Goal: Information Seeking & Learning: Compare options

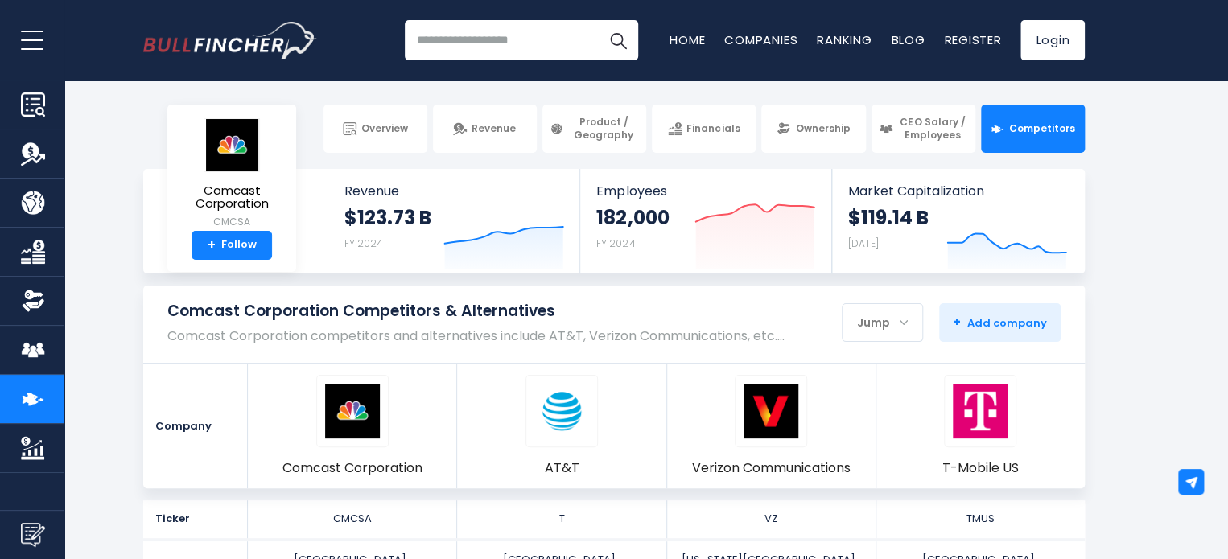
click at [103, 447] on section "Comcast Corporation Competitors & Alternatives Comcast Corporation competitors …" at bounding box center [614, 387] width 1228 height 203
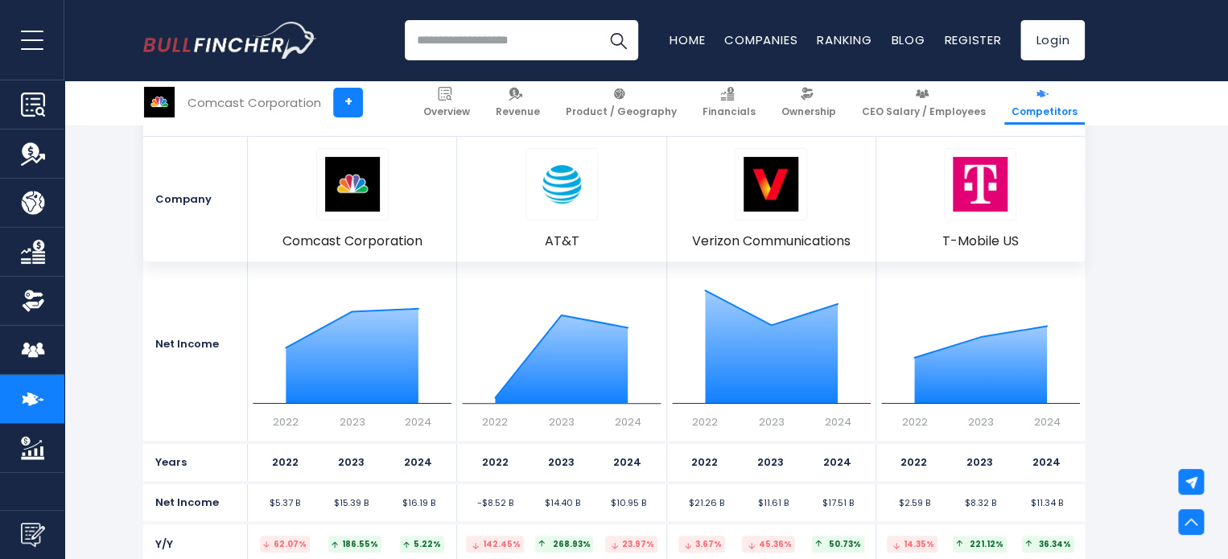
scroll to position [3299, 0]
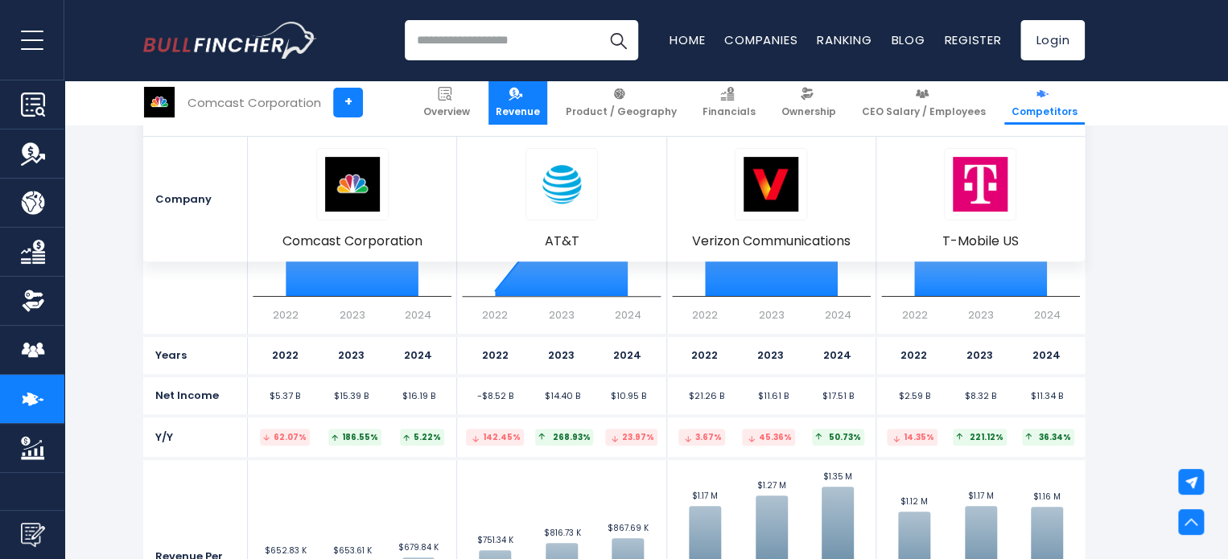
click at [540, 106] on span "Revenue" at bounding box center [518, 111] width 44 height 13
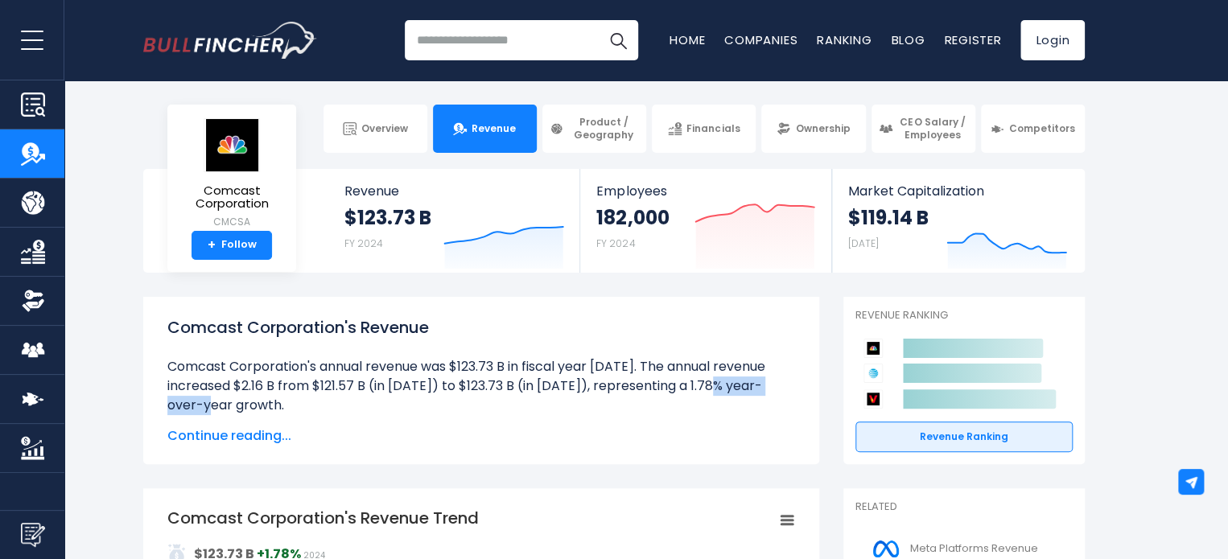
drag, startPoint x: 515, startPoint y: 385, endPoint x: 528, endPoint y: 385, distance: 12.9
click at [528, 385] on li "Comcast Corporation's annual revenue was $123.73 B in fiscal year 2024. The ann…" at bounding box center [481, 386] width 628 height 58
click at [525, 390] on li "Comcast Corporation's annual revenue was $123.73 B in fiscal year 2024. The ann…" at bounding box center [481, 386] width 628 height 58
drag, startPoint x: 245, startPoint y: 389, endPoint x: 505, endPoint y: 381, distance: 260.8
click at [505, 381] on li "Comcast Corporation's annual revenue was $123.73 B in fiscal year 2024. The ann…" at bounding box center [481, 386] width 628 height 58
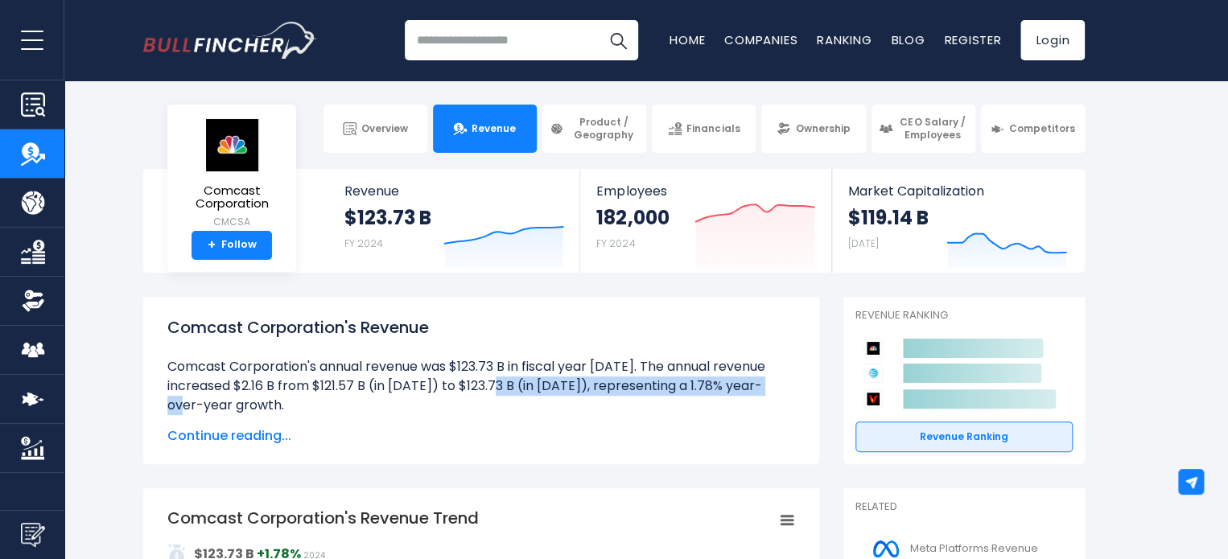
click at [505, 381] on li "Comcast Corporation's annual revenue was $123.73 B in fiscal year 2024. The ann…" at bounding box center [481, 386] width 628 height 58
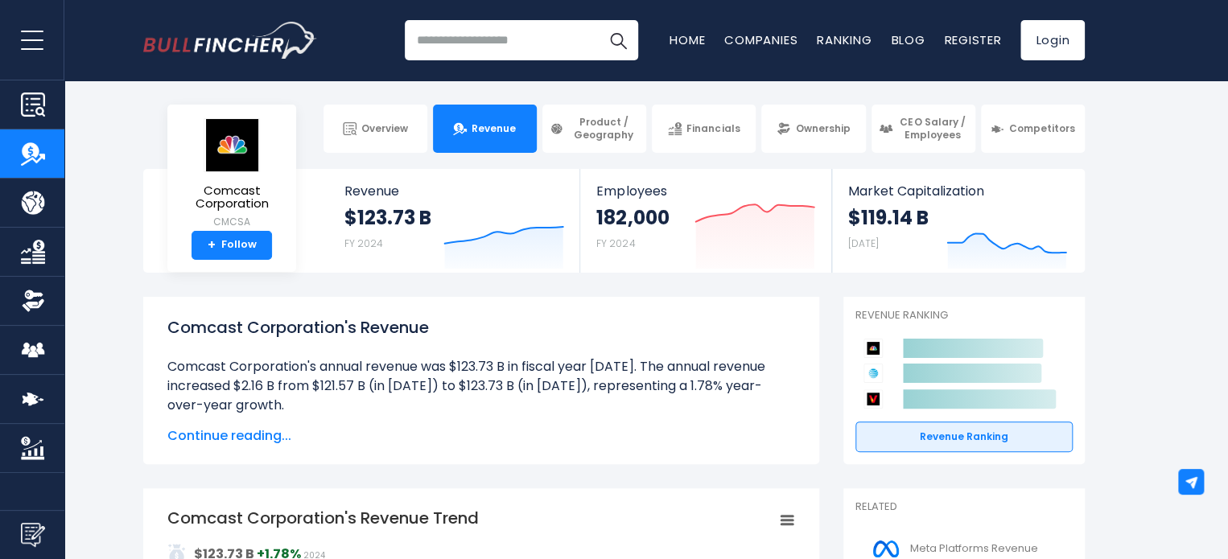
click at [409, 415] on ul "Comcast Corporation's annual revenue was $123.73 B in fiscal year 2024. The ann…" at bounding box center [481, 569] width 628 height 425
click at [485, 41] on input "search" at bounding box center [521, 40] width 233 height 40
type input "*******"
click at [598, 20] on button "Search" at bounding box center [618, 40] width 40 height 40
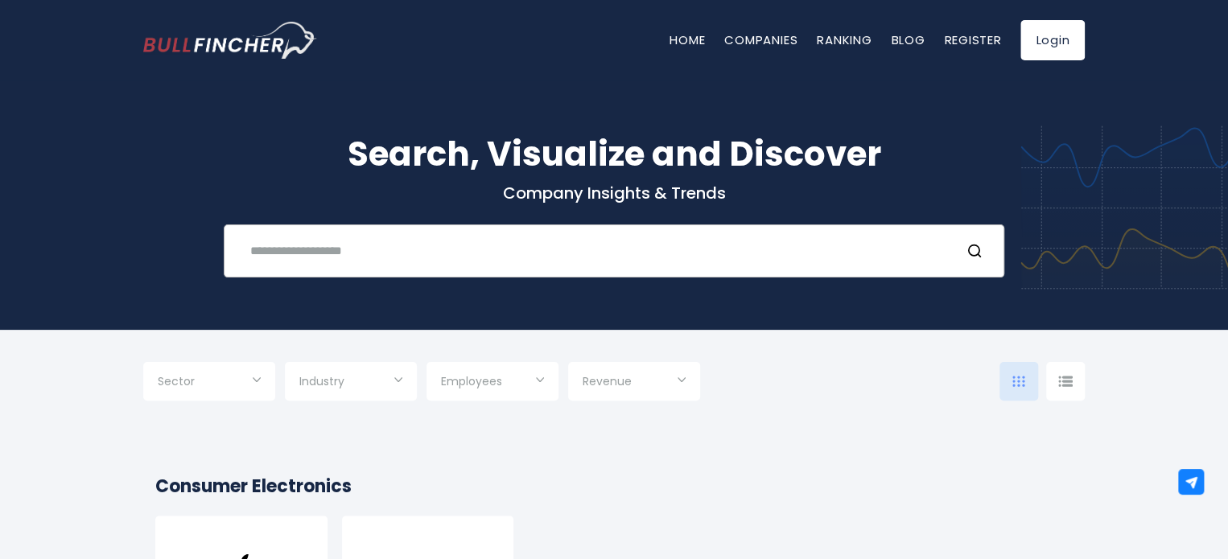
click at [437, 241] on input "text" at bounding box center [594, 251] width 706 height 30
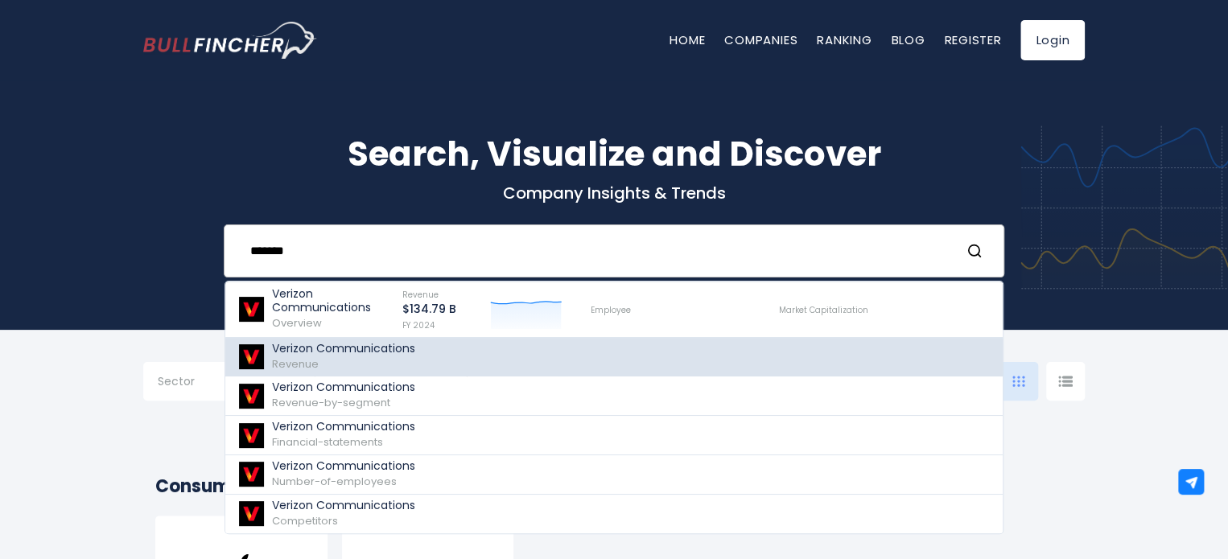
type input "*******"
click at [397, 364] on div "Verizon Communications Revenue" at bounding box center [343, 357] width 143 height 31
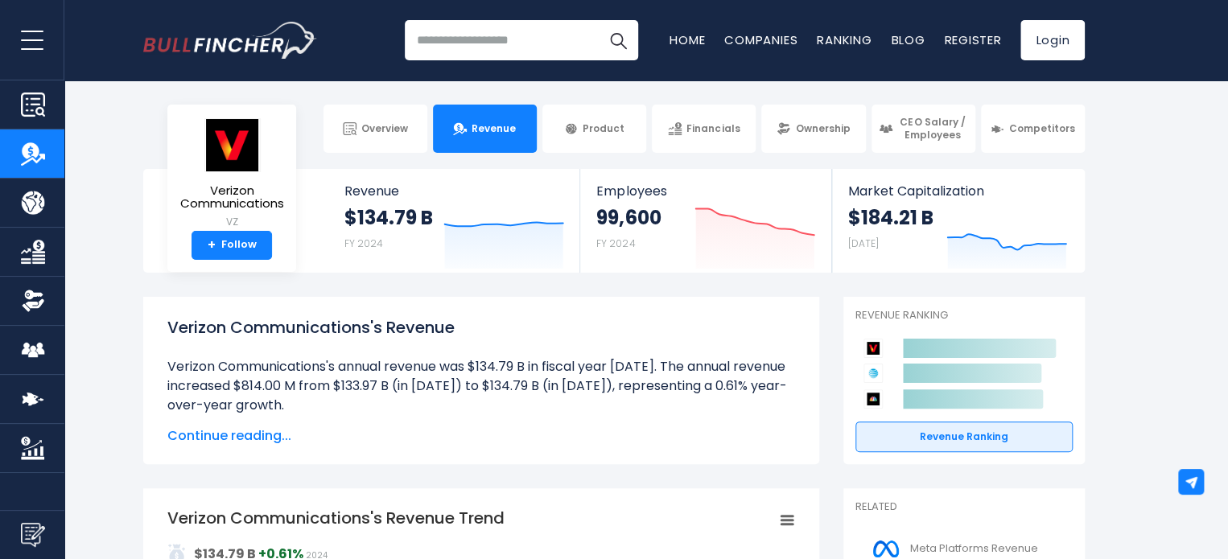
click at [494, 30] on input "search" at bounding box center [521, 40] width 233 height 40
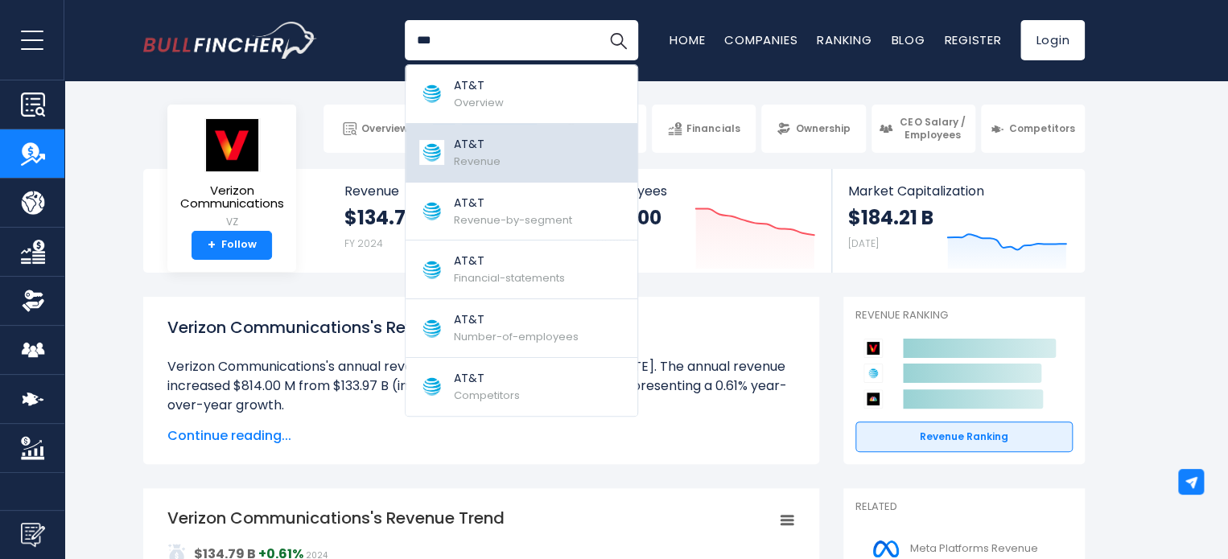
type input "***"
click at [491, 163] on span "Revenue" at bounding box center [477, 161] width 47 height 15
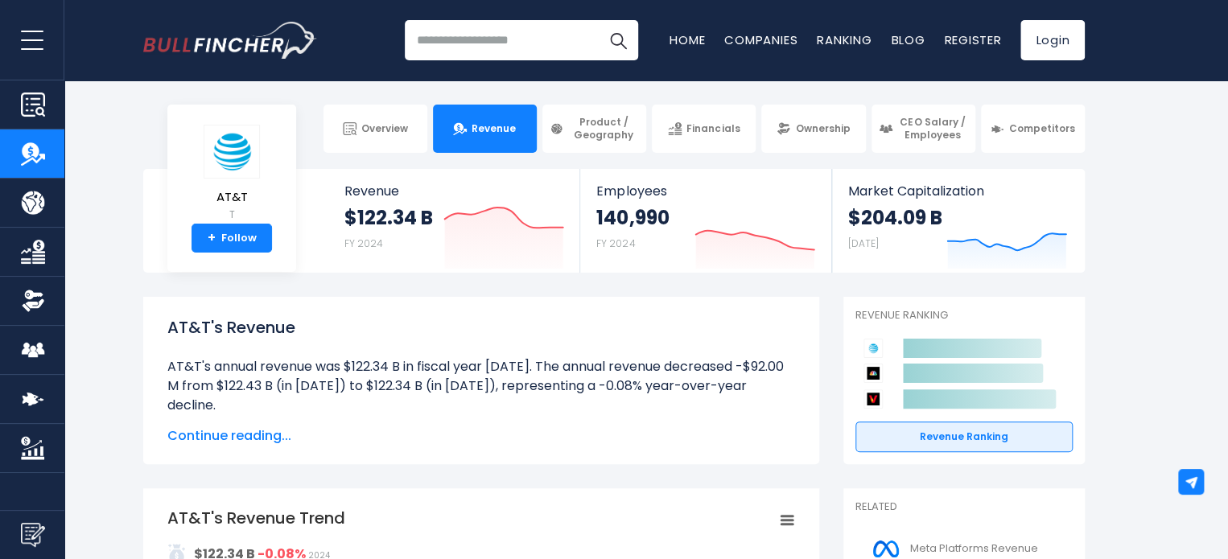
click at [496, 44] on input "search" at bounding box center [521, 40] width 233 height 40
type input "**********"
click at [598, 20] on button "Search" at bounding box center [618, 40] width 40 height 40
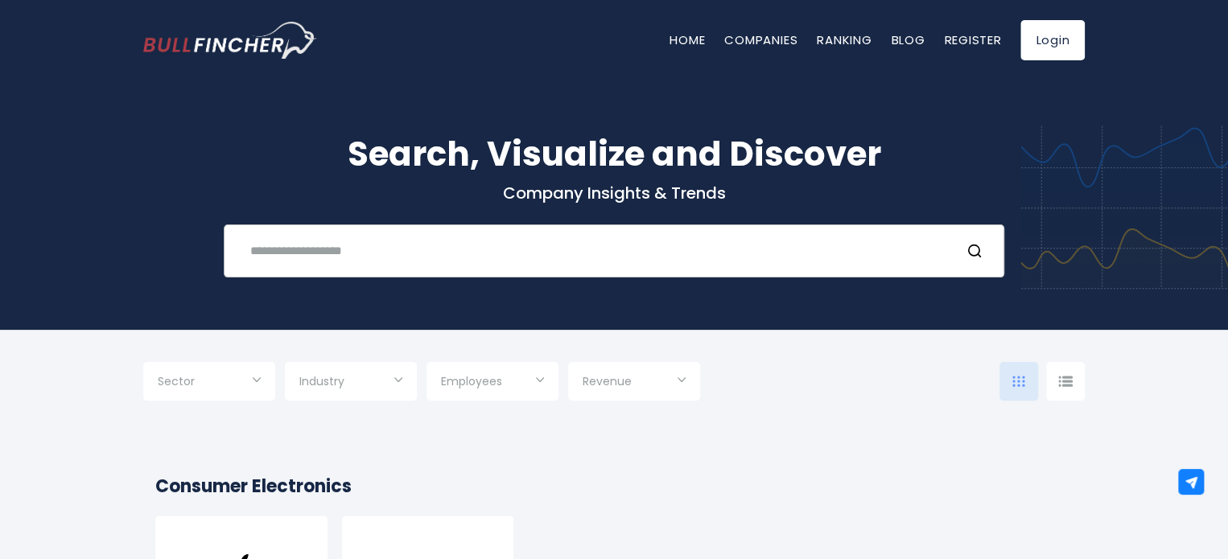
click at [400, 251] on input "text" at bounding box center [594, 251] width 706 height 30
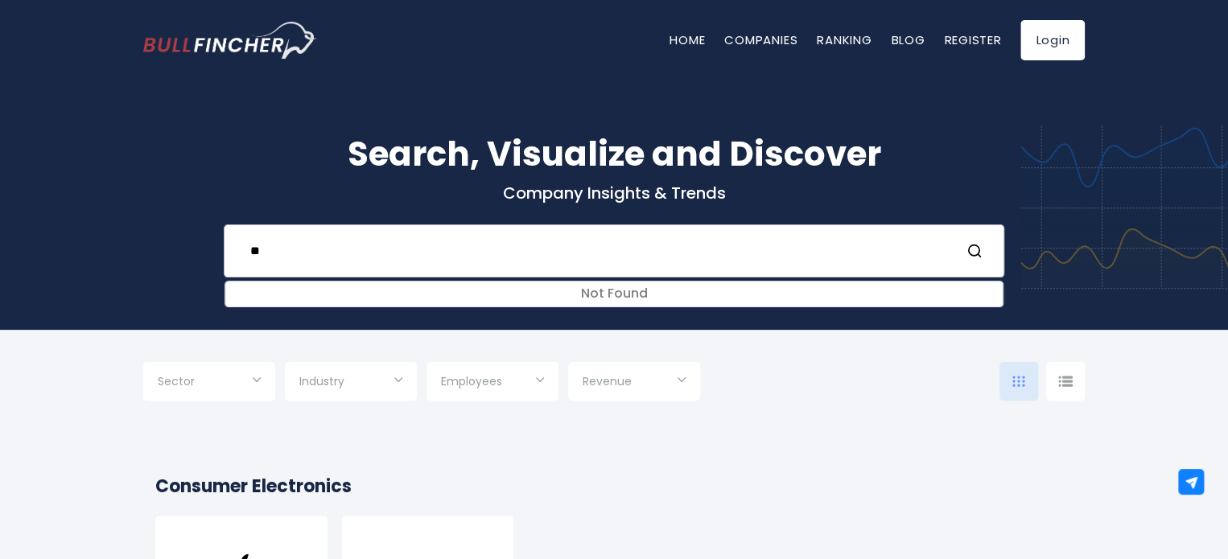
type input "*"
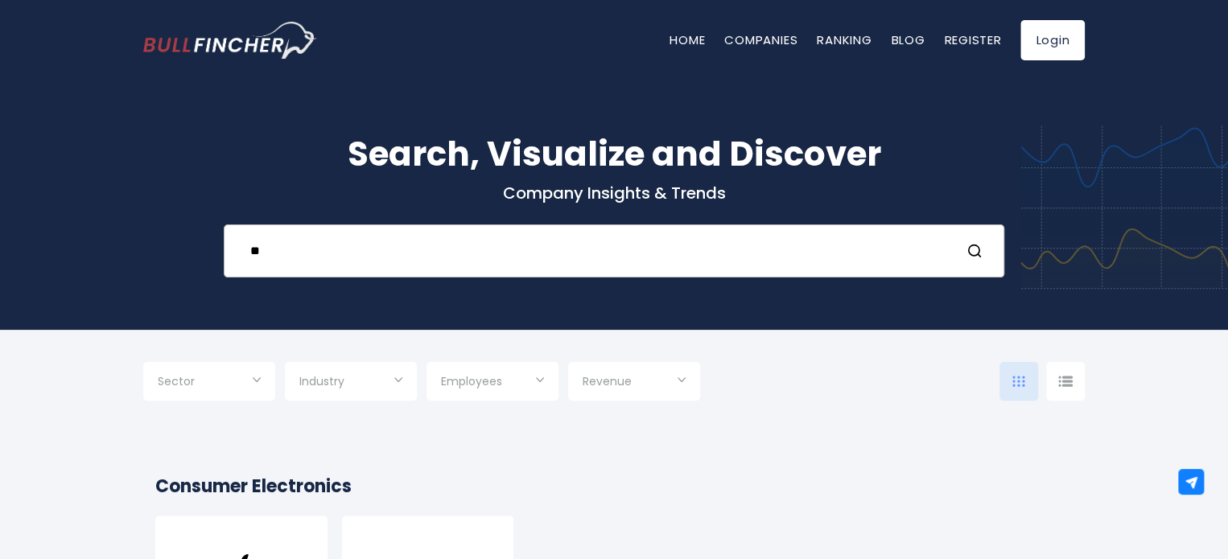
type input "*"
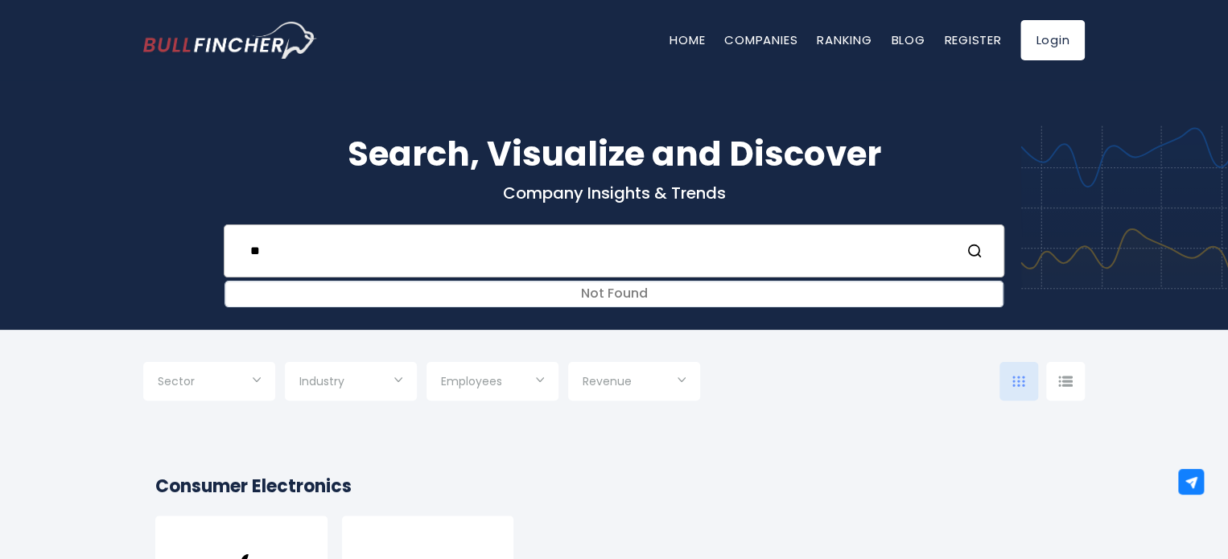
type input "*"
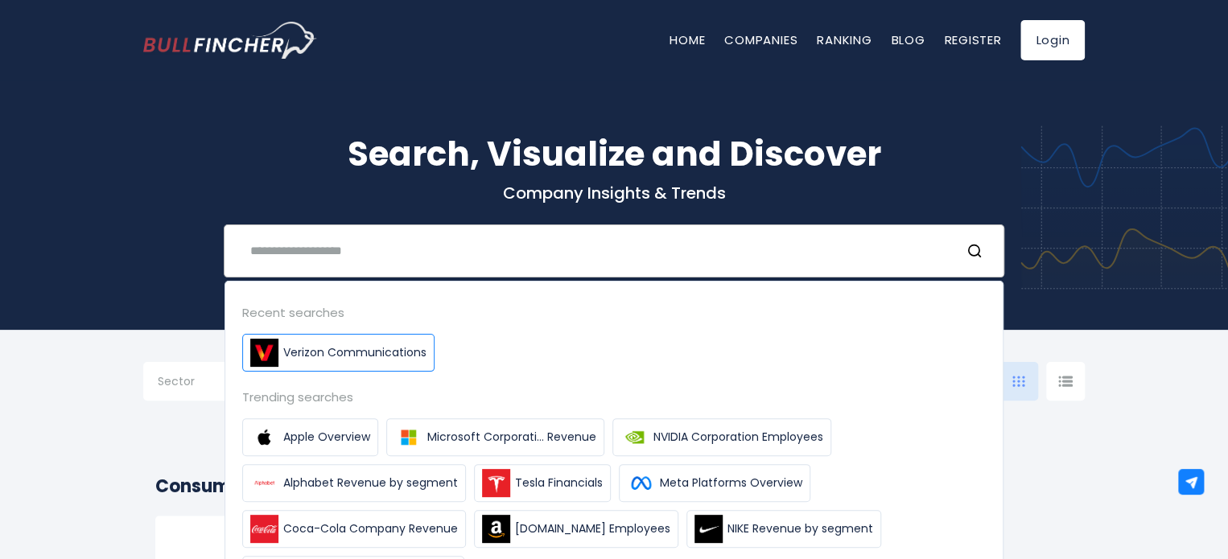
click at [392, 347] on span "Verizon Communications" at bounding box center [354, 352] width 143 height 17
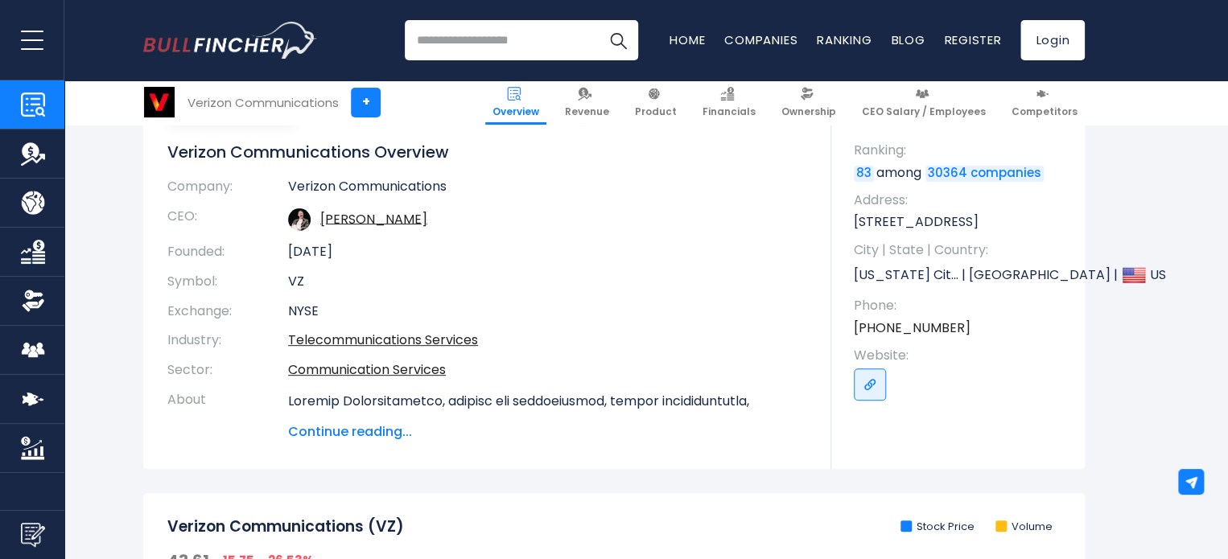
scroll to position [241, 0]
